Goal: Task Accomplishment & Management: Complete application form

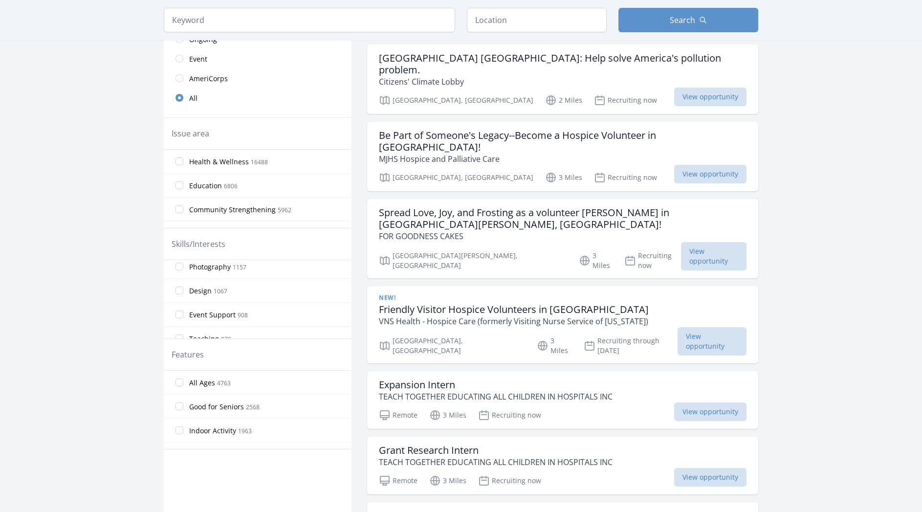
scroll to position [323, 0]
click at [283, 283] on label "Design 1067" at bounding box center [258, 284] width 188 height 20
click at [183, 283] on input "Design 1067" at bounding box center [180, 284] width 8 height 8
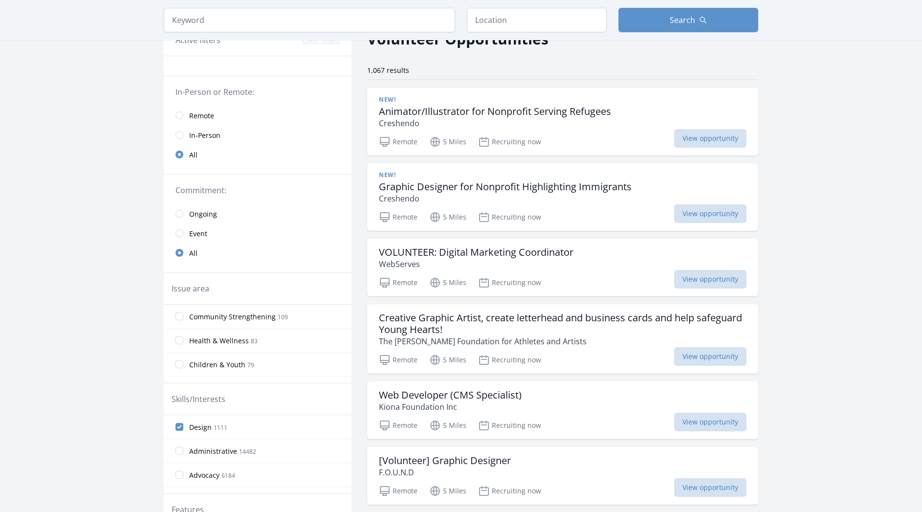
scroll to position [56, 0]
click at [197, 115] on span "Remote" at bounding box center [201, 115] width 25 height 10
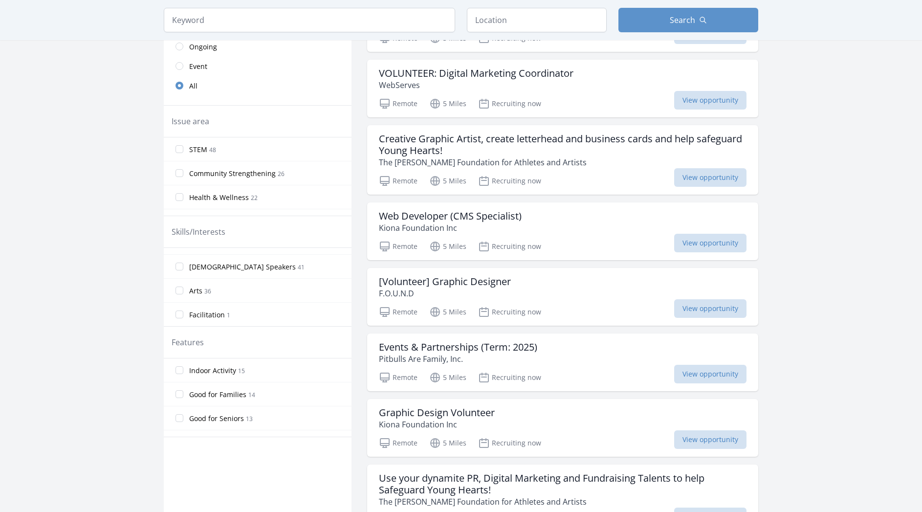
scroll to position [237, 0]
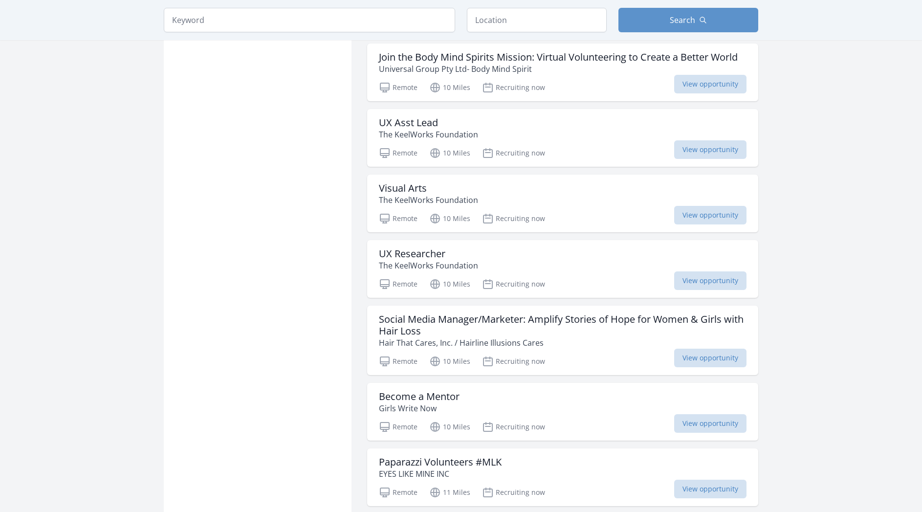
scroll to position [1938, 0]
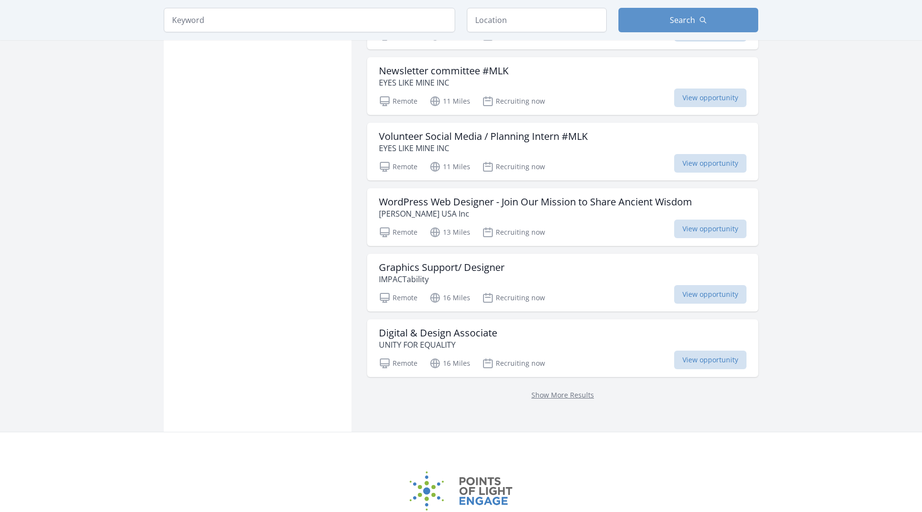
scroll to position [2436, 0]
click at [547, 392] on link "Show More Results" at bounding box center [563, 393] width 63 height 9
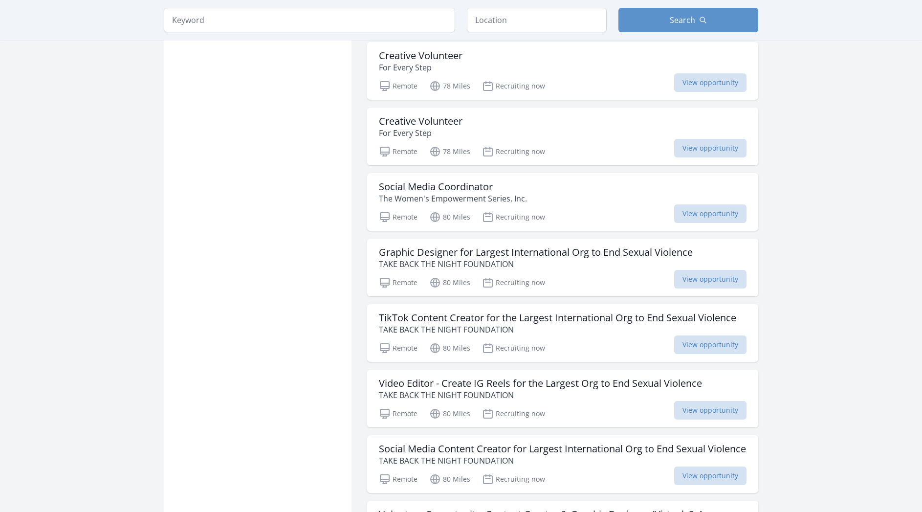
scroll to position [3051, 0]
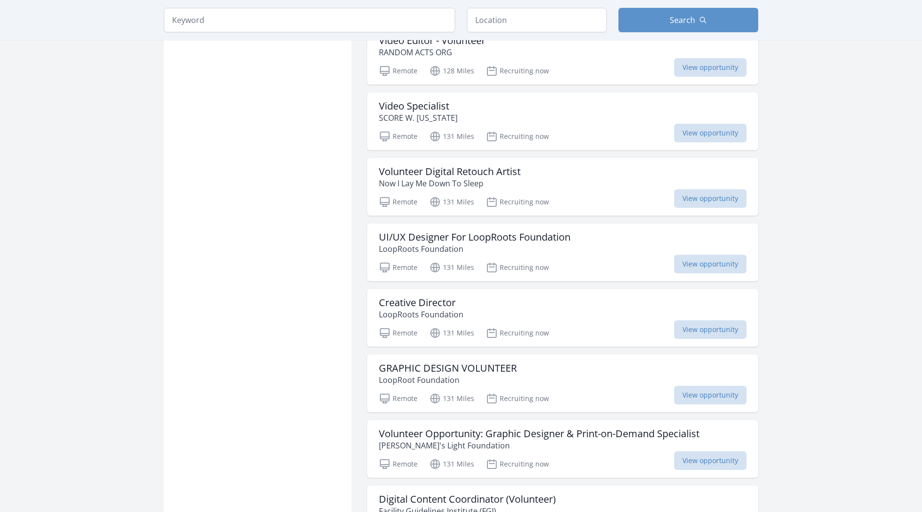
scroll to position [3987, 0]
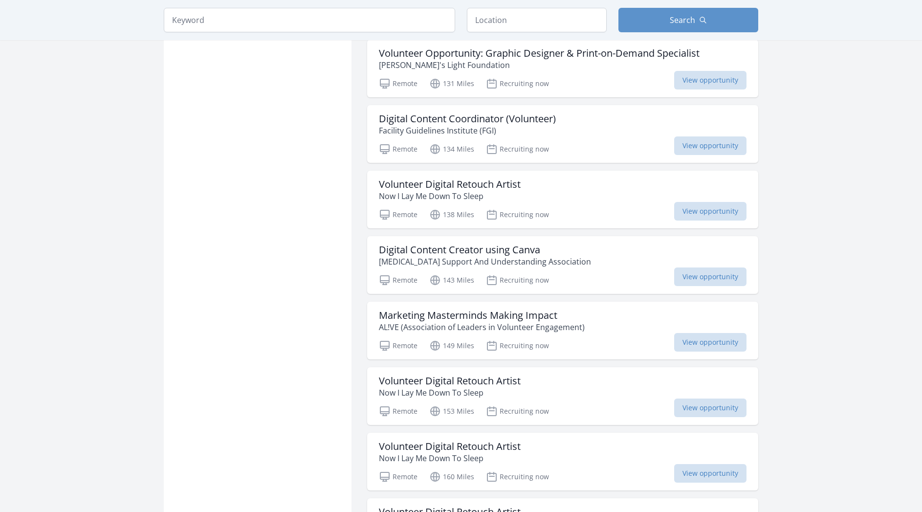
scroll to position [4312, 0]
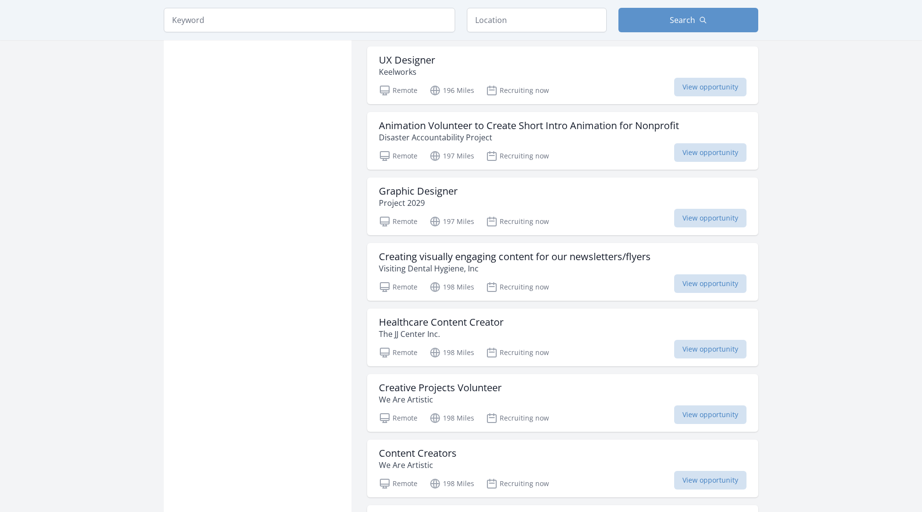
scroll to position [6090, 0]
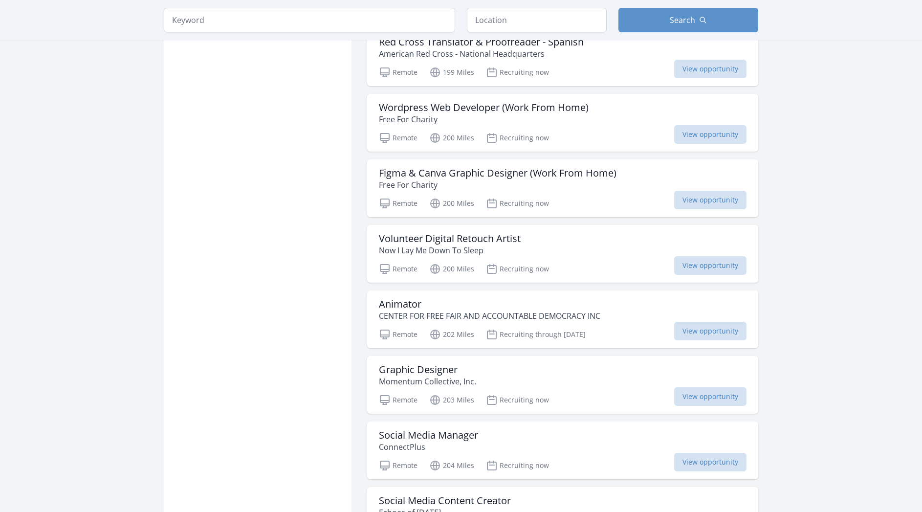
scroll to position [7469, 0]
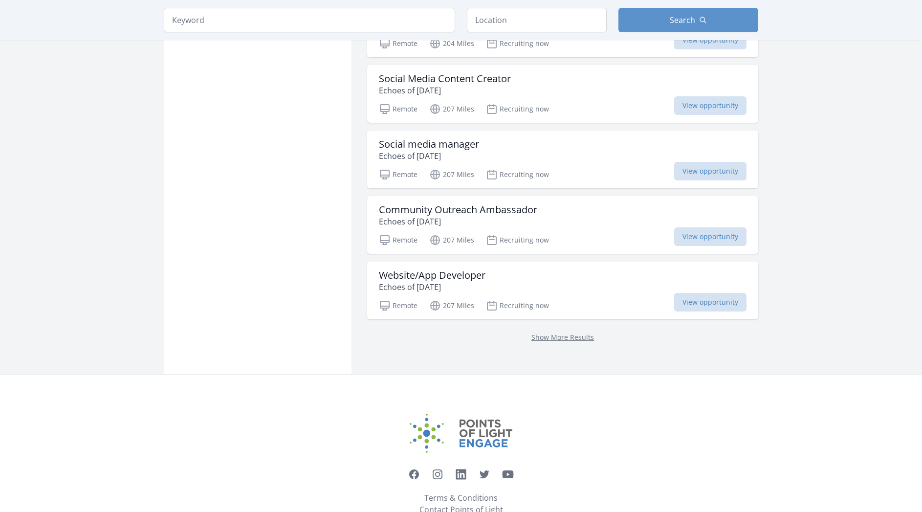
scroll to position [7864, 0]
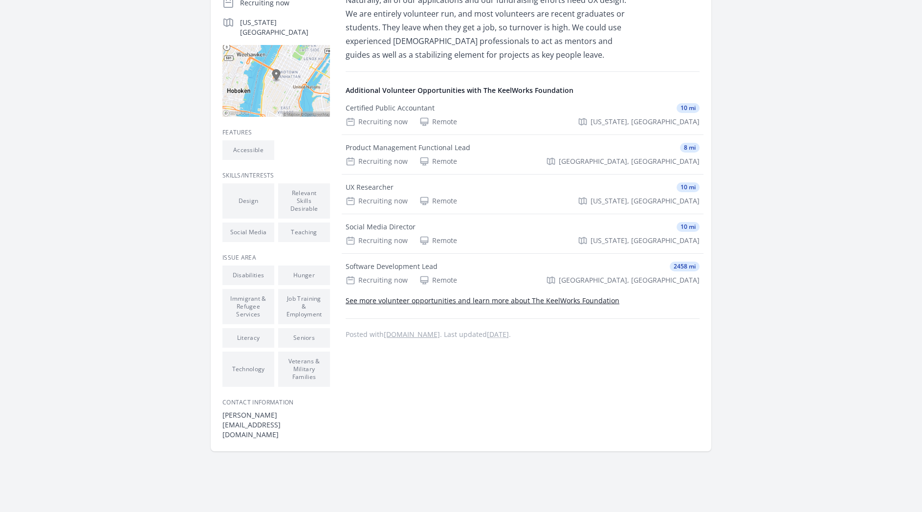
scroll to position [300, 0]
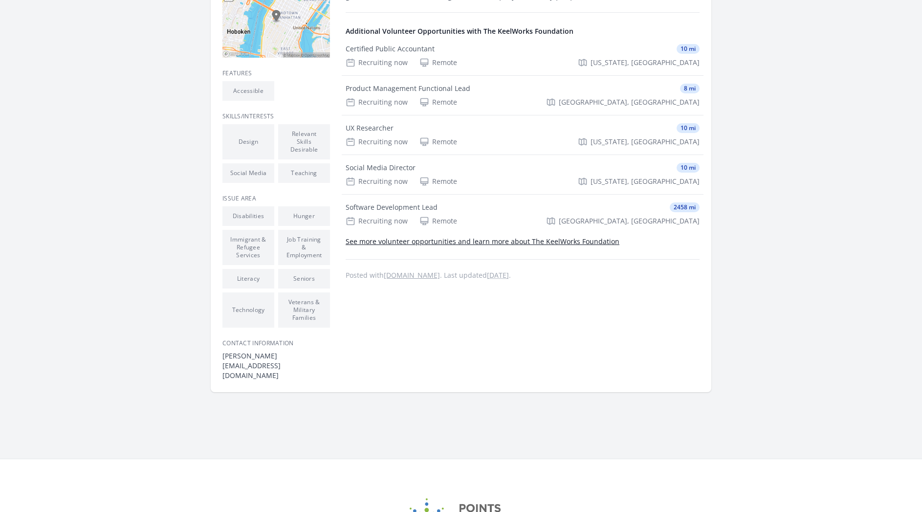
click at [511, 245] on link "See more volunteer opportunities and learn more about The KeelWorks Foundation" at bounding box center [483, 241] width 274 height 9
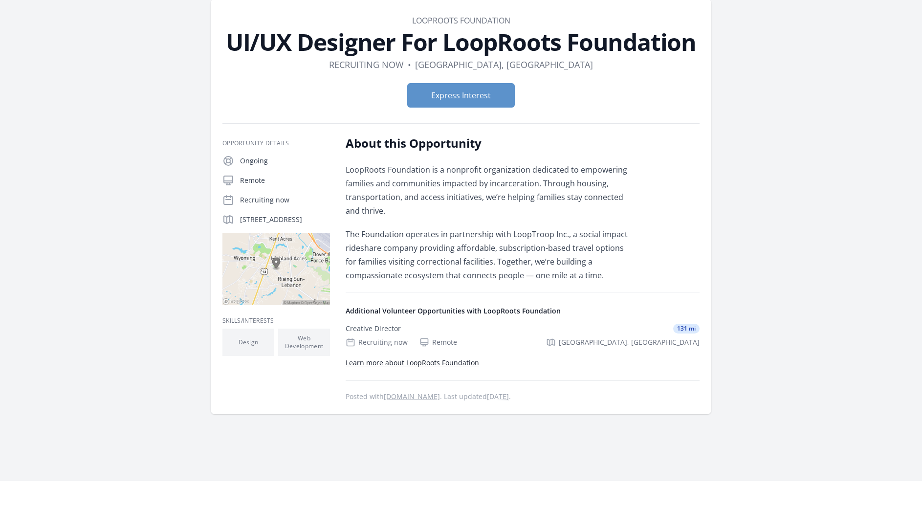
scroll to position [45, 0]
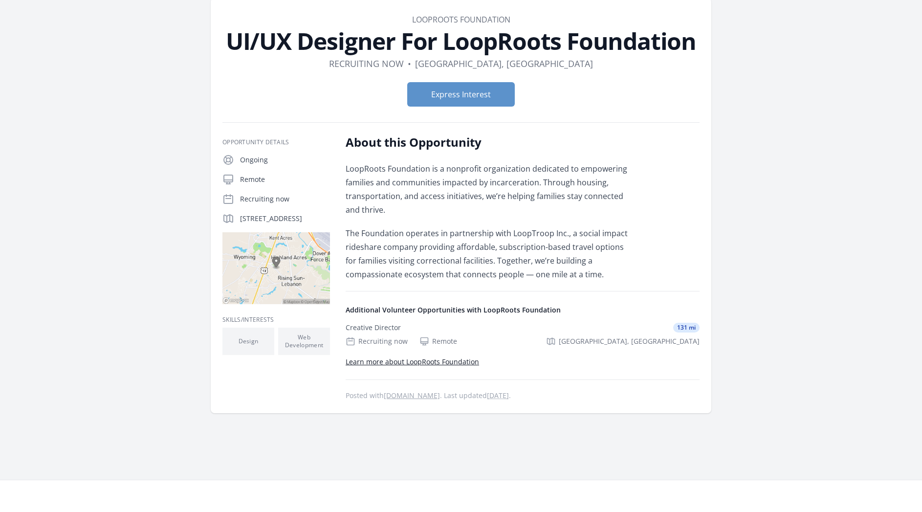
click at [426, 360] on link "Learn more about LoopRoots Foundation" at bounding box center [412, 361] width 133 height 9
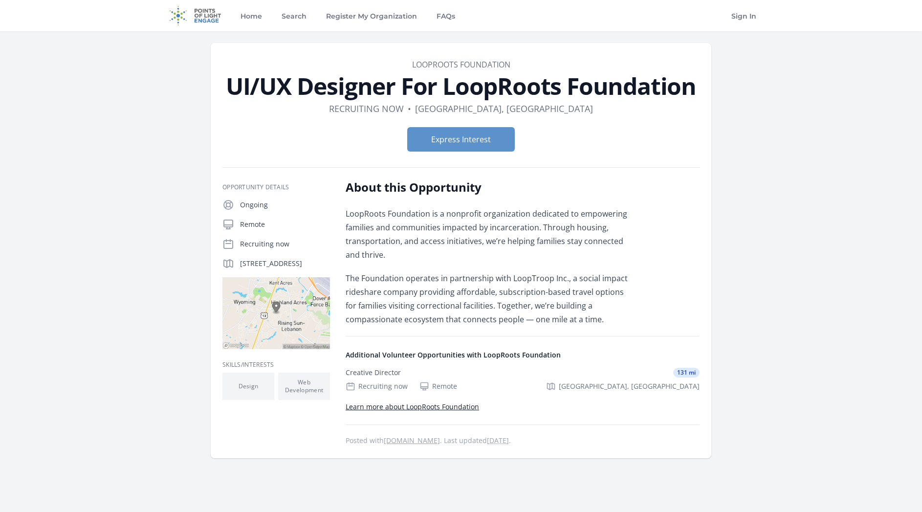
scroll to position [16, 0]
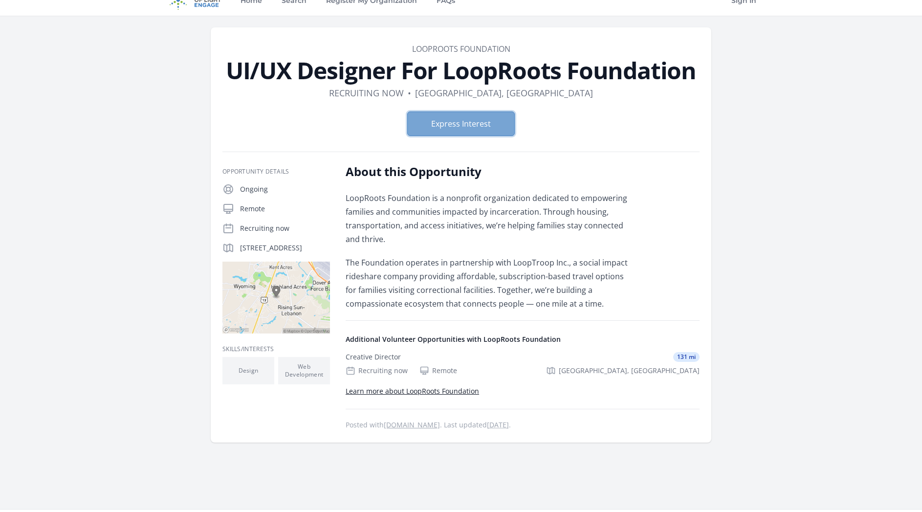
click at [504, 121] on button "Express Interest" at bounding box center [461, 123] width 108 height 24
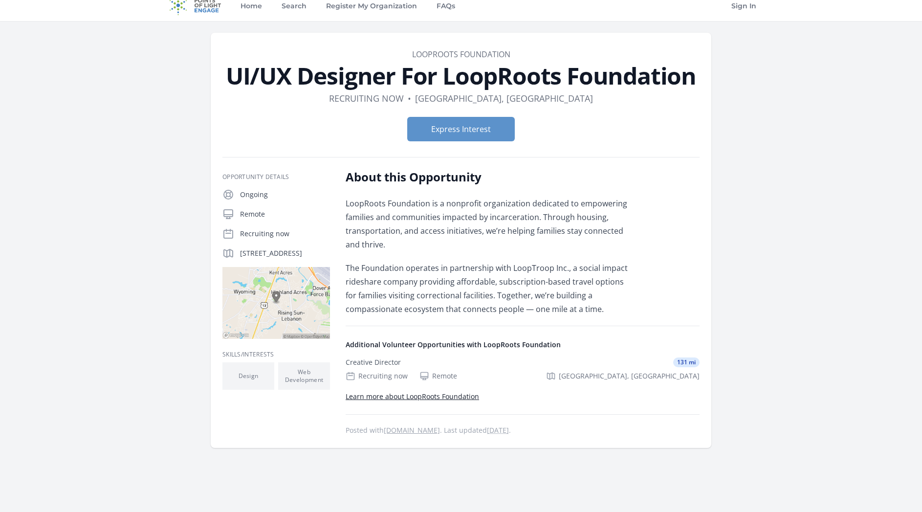
click at [489, 125] on button "Express Interest" at bounding box center [461, 129] width 108 height 24
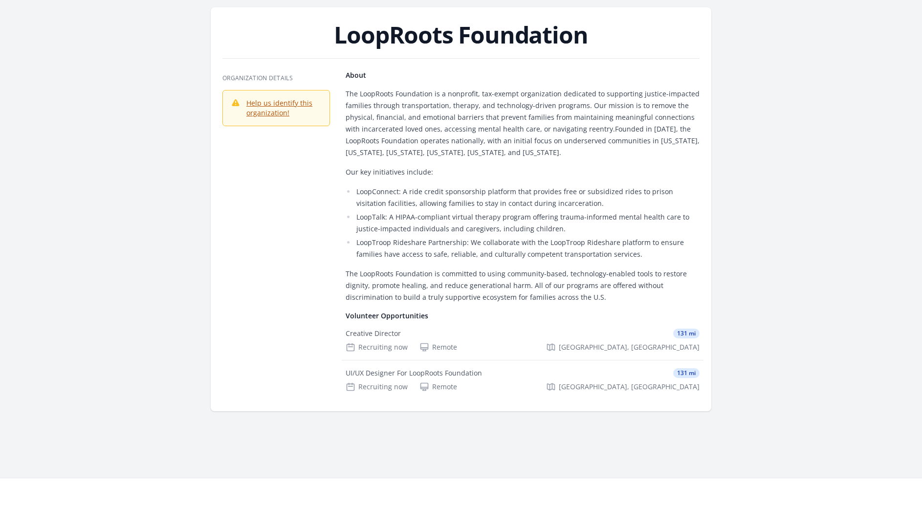
scroll to position [36, 0]
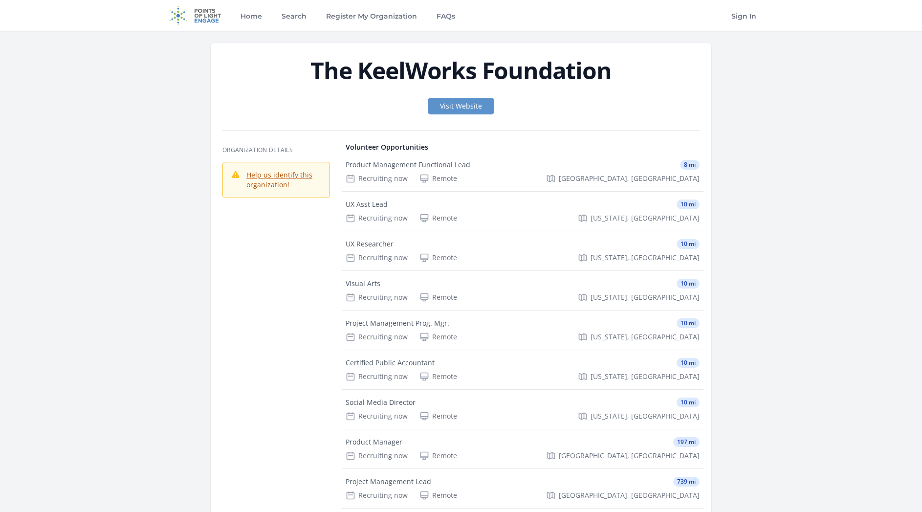
scroll to position [0, 0]
